Goal: Task Accomplishment & Management: Manage account settings

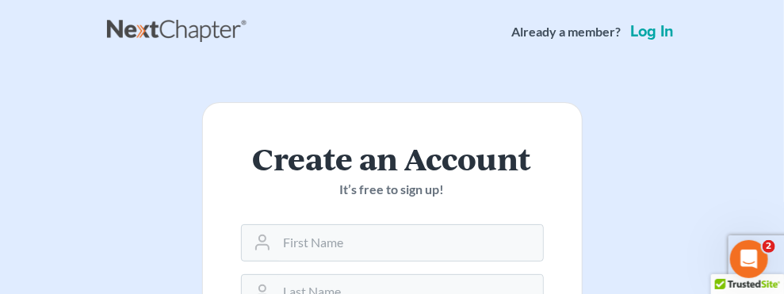
click at [677, 36] on link "Log in" at bounding box center [653, 32] width 50 height 16
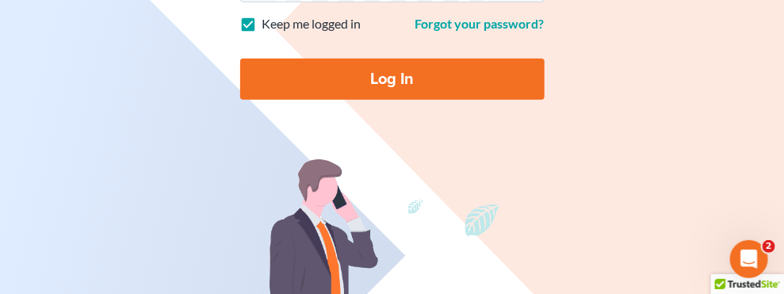
type input "[EMAIL_ADDRESS][DOMAIN_NAME]"
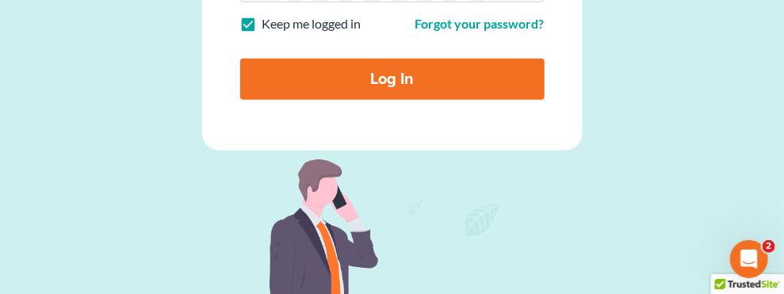
click at [240, 100] on input "Log In" at bounding box center [392, 79] width 304 height 41
type input "Thinking..."
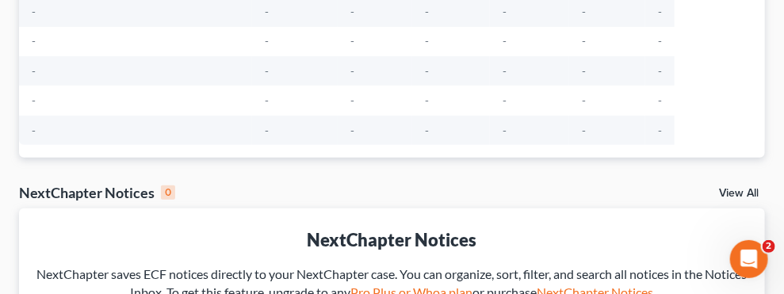
scroll to position [211, 0]
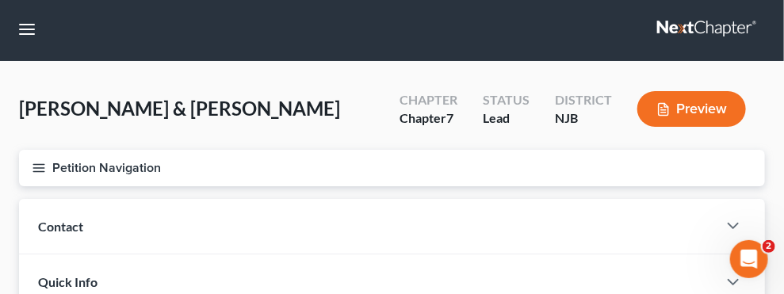
scroll to position [109, 0]
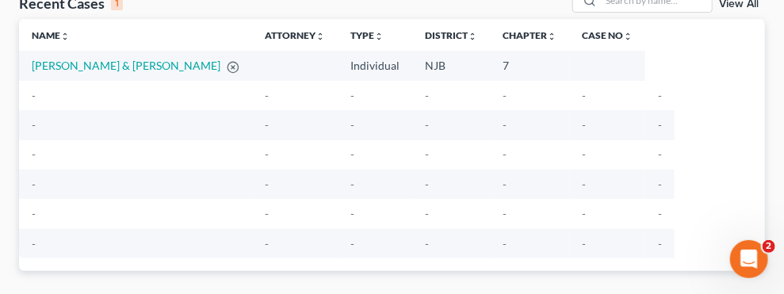
scroll to position [105, 0]
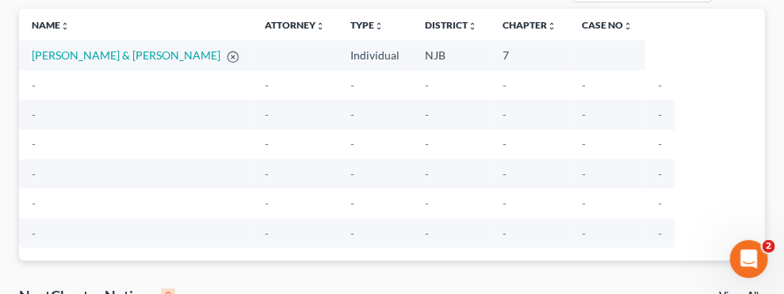
click at [63, 70] on td "Doe, John & Mary" at bounding box center [135, 54] width 233 height 29
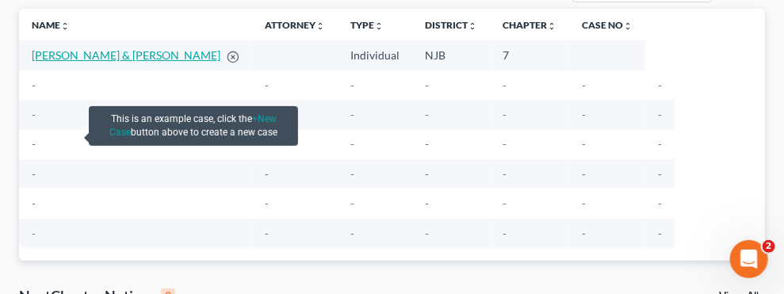
click at [56, 62] on link "Doe, John & Mary" at bounding box center [126, 54] width 189 height 13
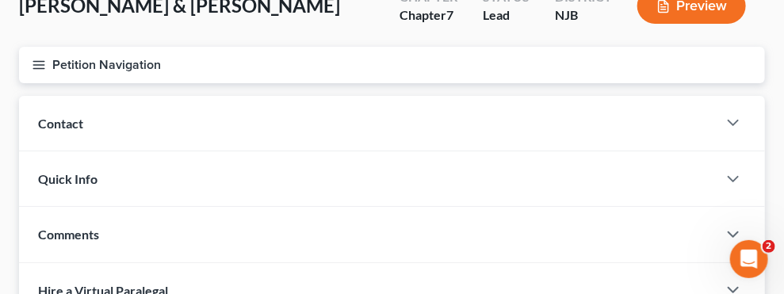
scroll to position [211, 0]
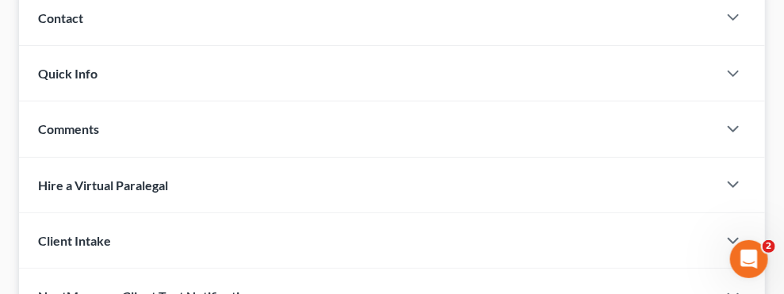
click at [0, 0] on link "Credit Report" at bounding box center [0, 0] width 0 height 0
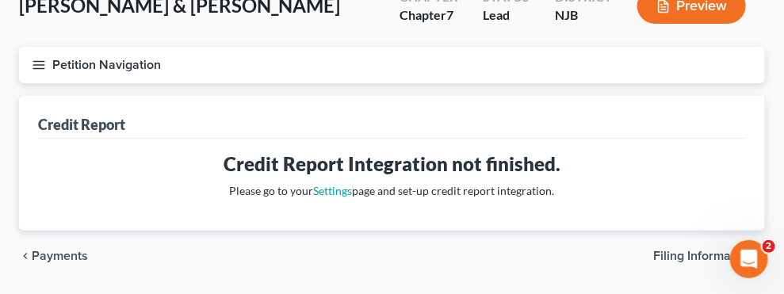
scroll to position [211, 0]
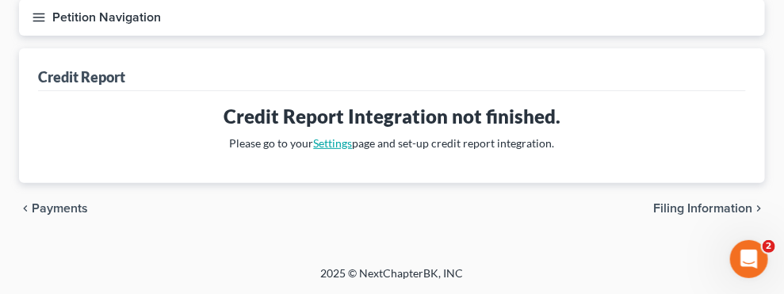
click at [353, 149] on link "Settings" at bounding box center [333, 142] width 39 height 13
select select "33"
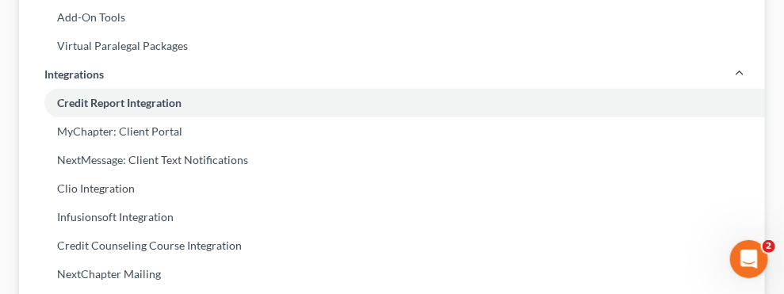
scroll to position [316, 0]
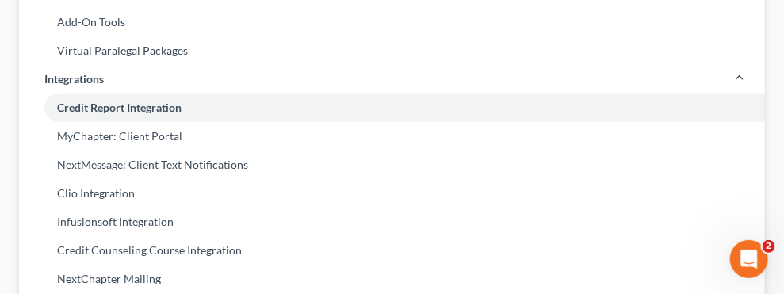
checkbox input "true"
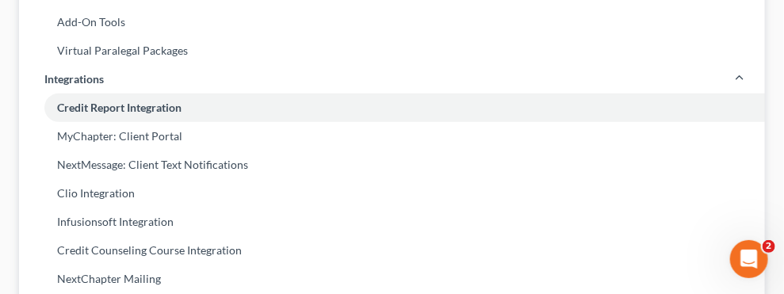
checkbox input "true"
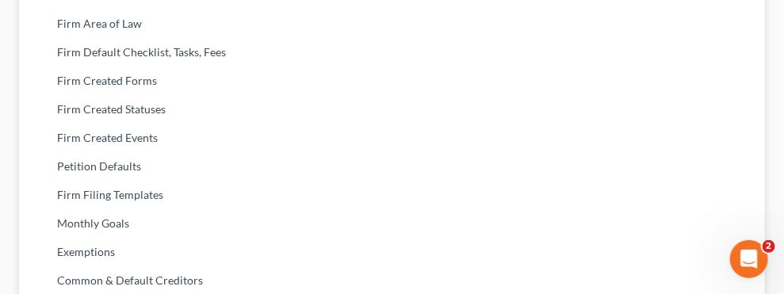
scroll to position [634, 0]
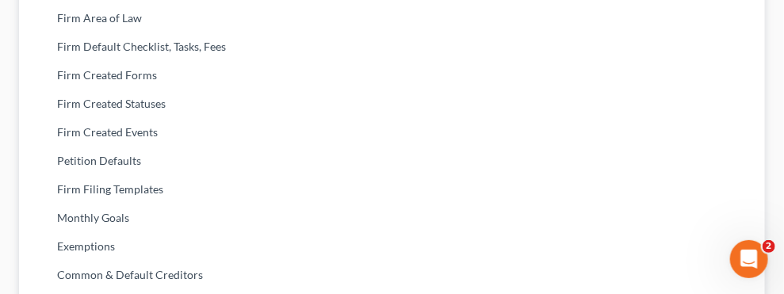
radio input "true"
select select "1"
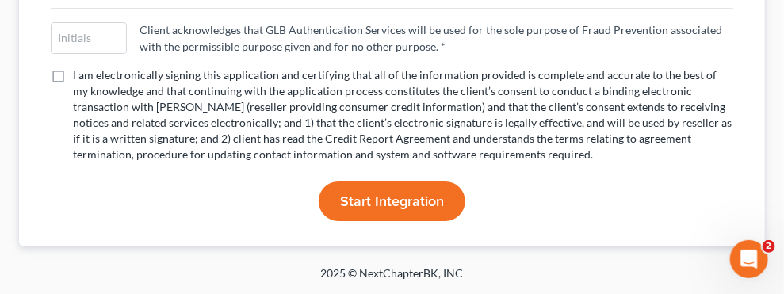
scroll to position [6389, 0]
type input "James Mahon"
click at [444, 193] on span "Start Integration" at bounding box center [392, 201] width 104 height 17
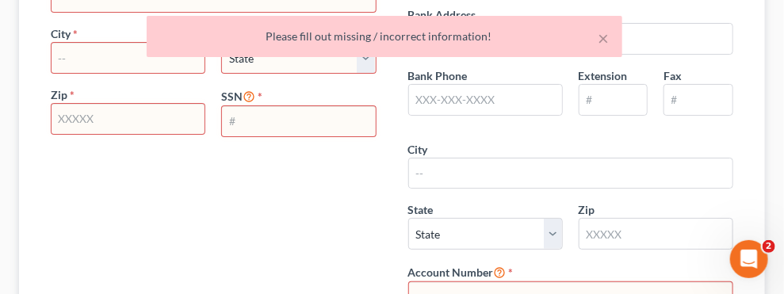
scroll to position [699, 0]
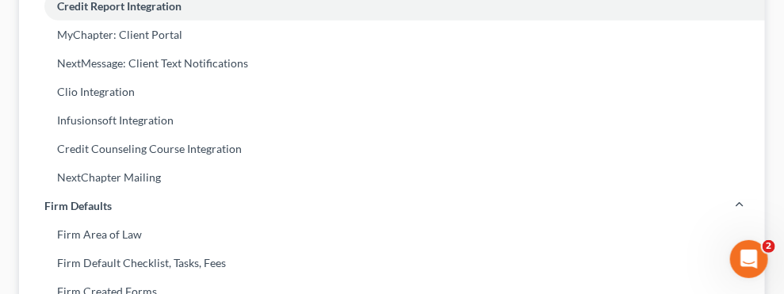
scroll to position [528, 0]
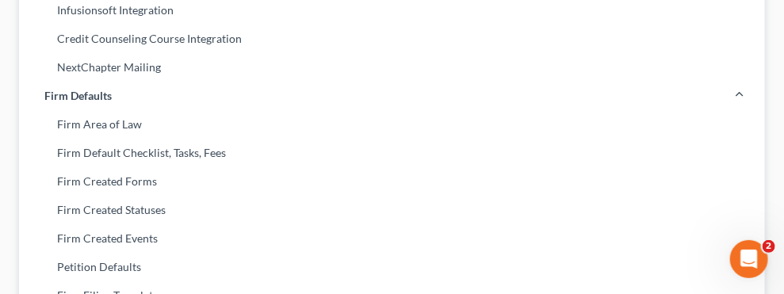
select select "33"
